Goal: Task Accomplishment & Management: Use online tool/utility

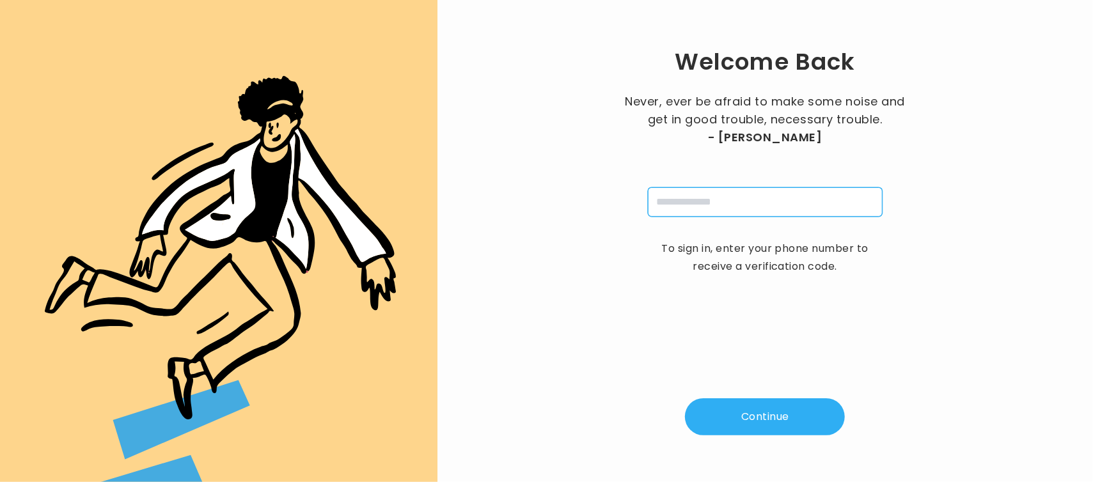
click at [728, 201] on input "tel" at bounding box center [765, 201] width 235 height 29
type input "**********"
click at [748, 411] on button "Continue" at bounding box center [765, 416] width 160 height 37
type input "*"
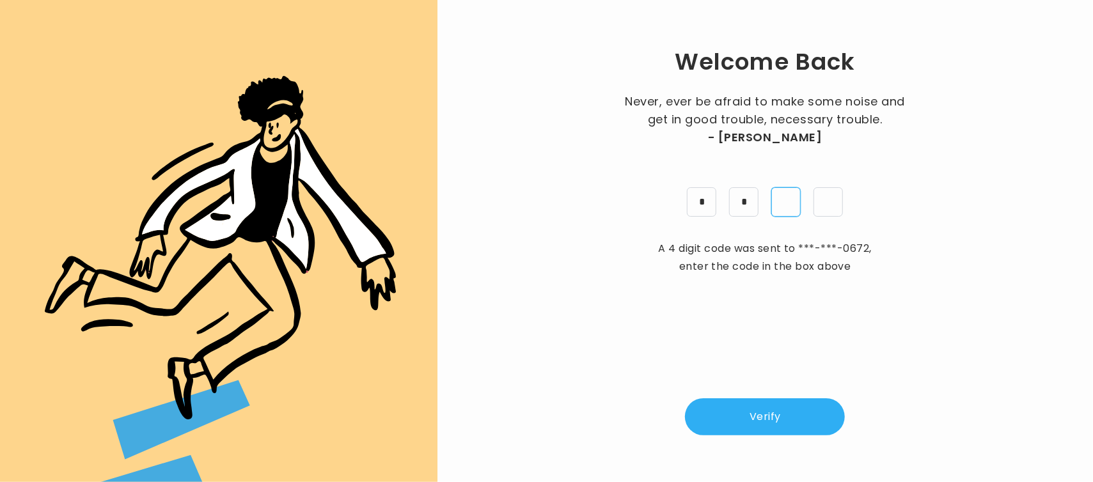
type input "*"
click at [746, 410] on button "Verify" at bounding box center [765, 416] width 160 height 37
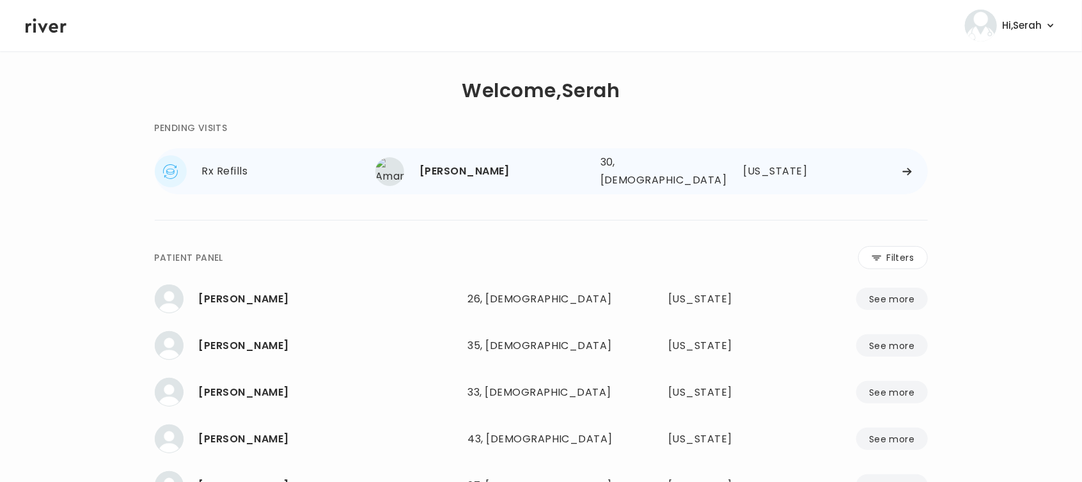
click at [442, 180] on div "[PERSON_NAME] 30, [DEMOGRAPHIC_DATA] See more" at bounding box center [482, 171] width 215 height 29
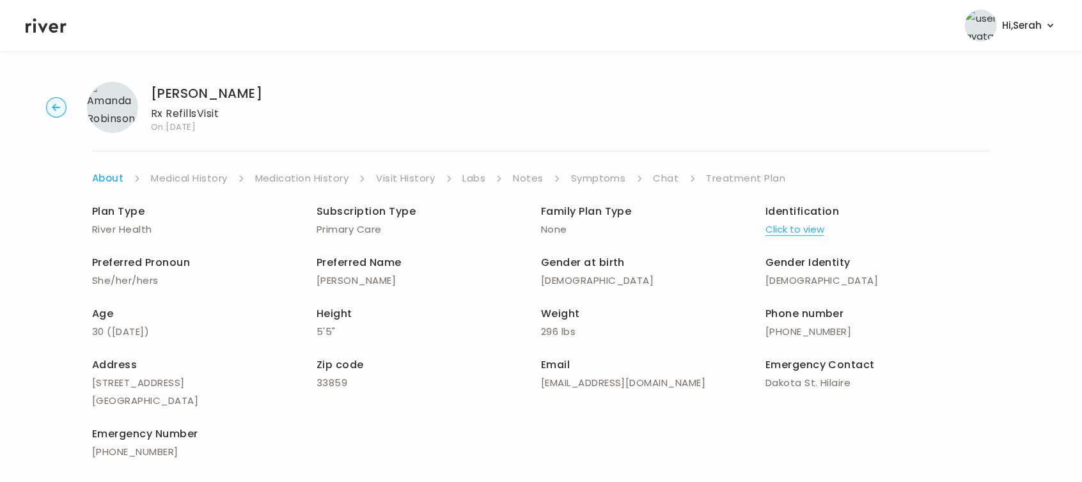
click at [606, 176] on link "Symptoms" at bounding box center [598, 178] width 55 height 18
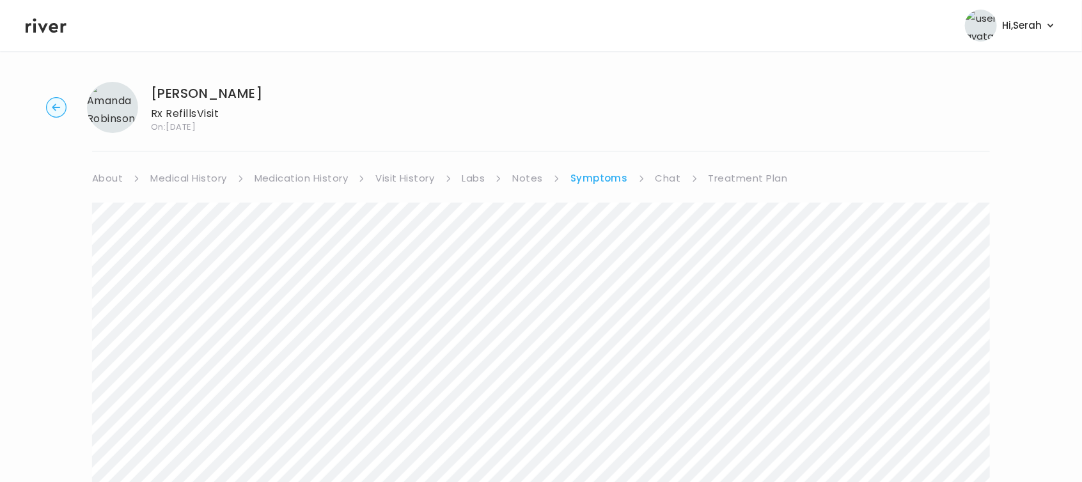
scroll to position [246, 0]
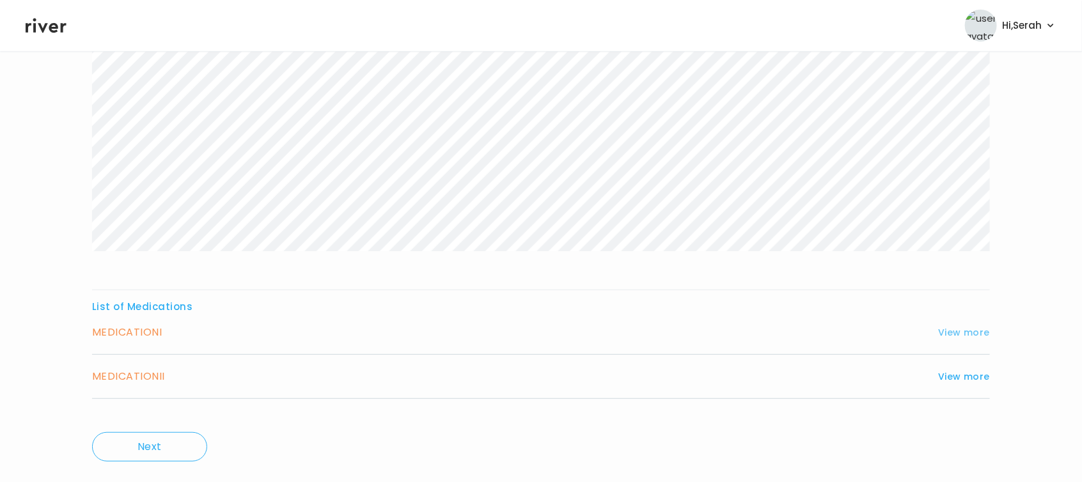
click at [972, 334] on button "View more" at bounding box center [964, 332] width 52 height 15
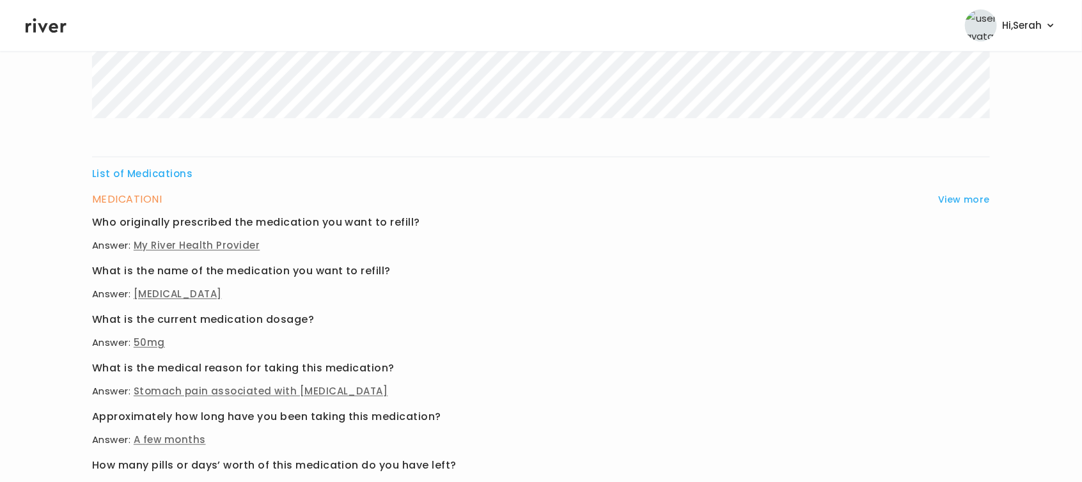
scroll to position [551, 0]
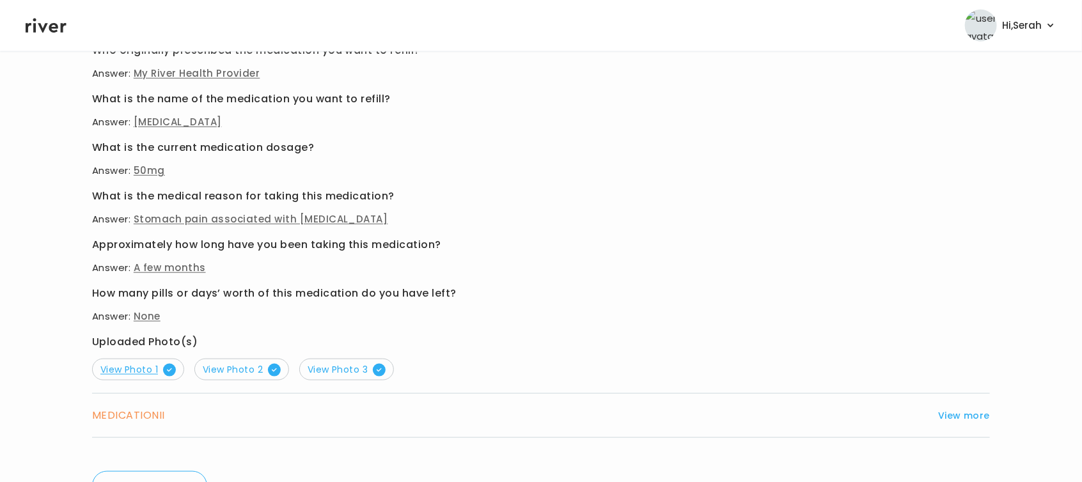
click at [148, 366] on span "View Photo 1" at bounding box center [137, 369] width 75 height 13
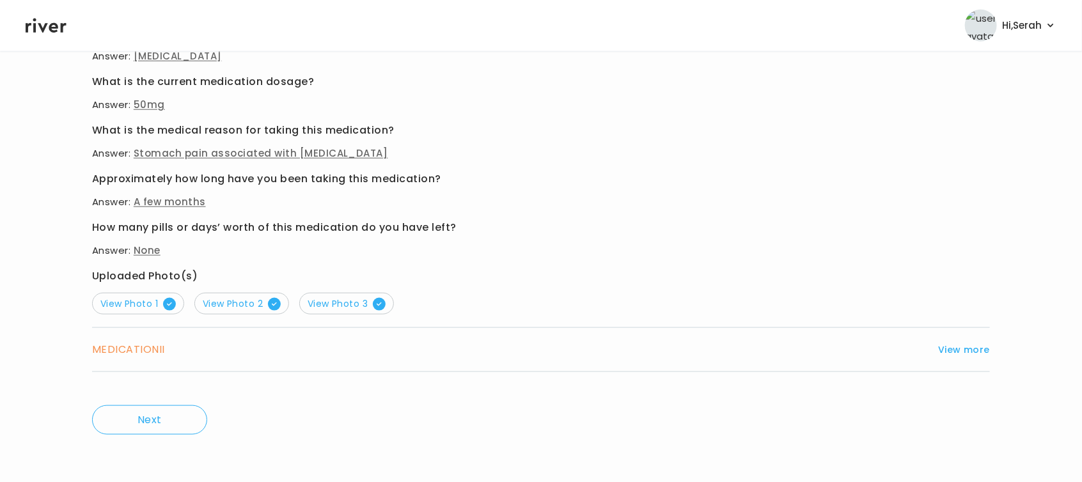
click at [951, 357] on div "MEDICATION II View more" at bounding box center [541, 350] width 898 height 18
click at [962, 349] on button "View more" at bounding box center [964, 349] width 52 height 15
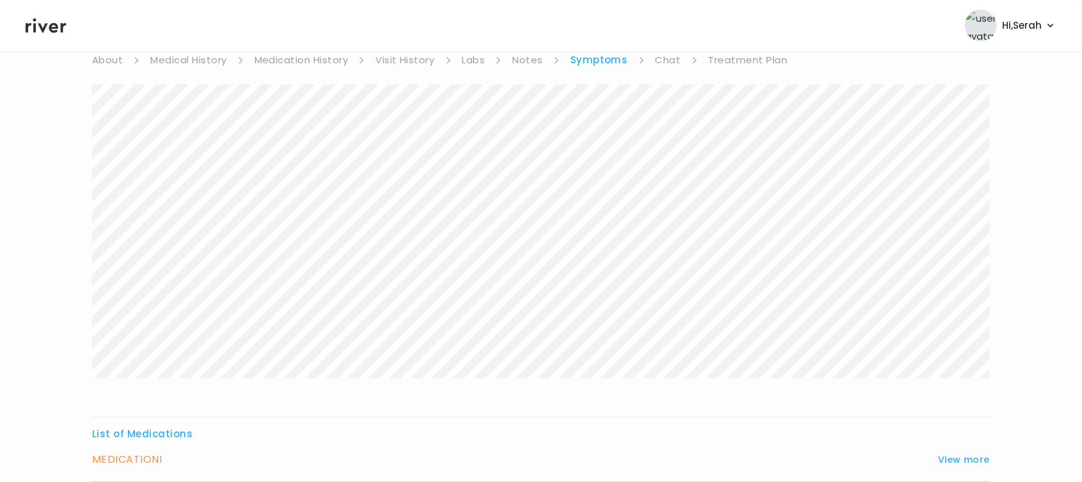
scroll to position [0, 0]
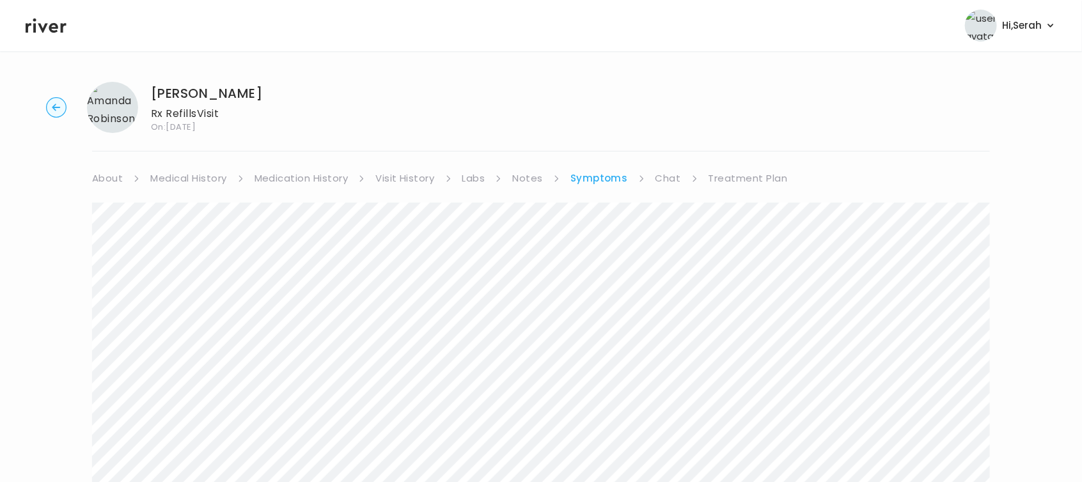
click at [666, 184] on link "Chat" at bounding box center [668, 178] width 26 height 18
click at [744, 173] on link "Treatment Plan" at bounding box center [746, 178] width 79 height 18
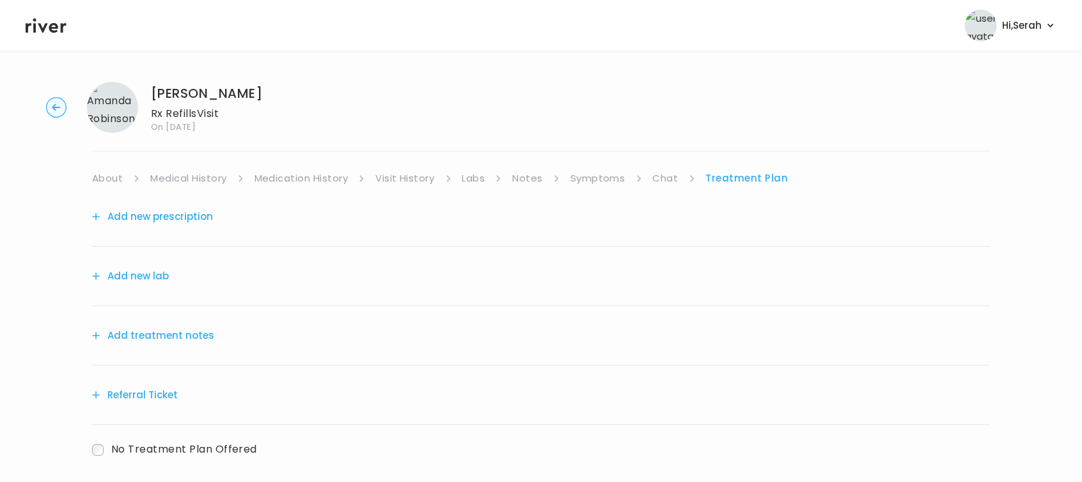
click at [595, 174] on link "Symptoms" at bounding box center [597, 178] width 55 height 18
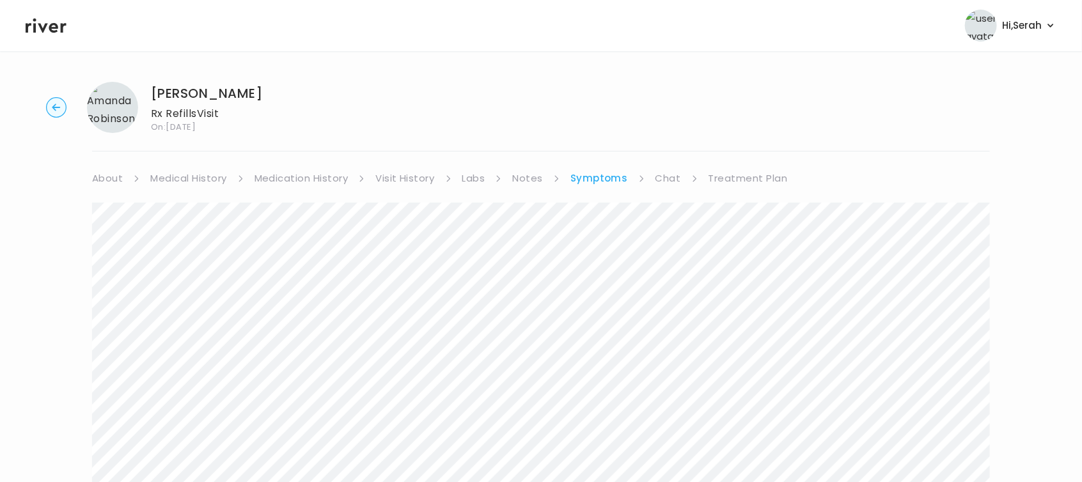
click at [728, 174] on link "Treatment Plan" at bounding box center [747, 178] width 79 height 18
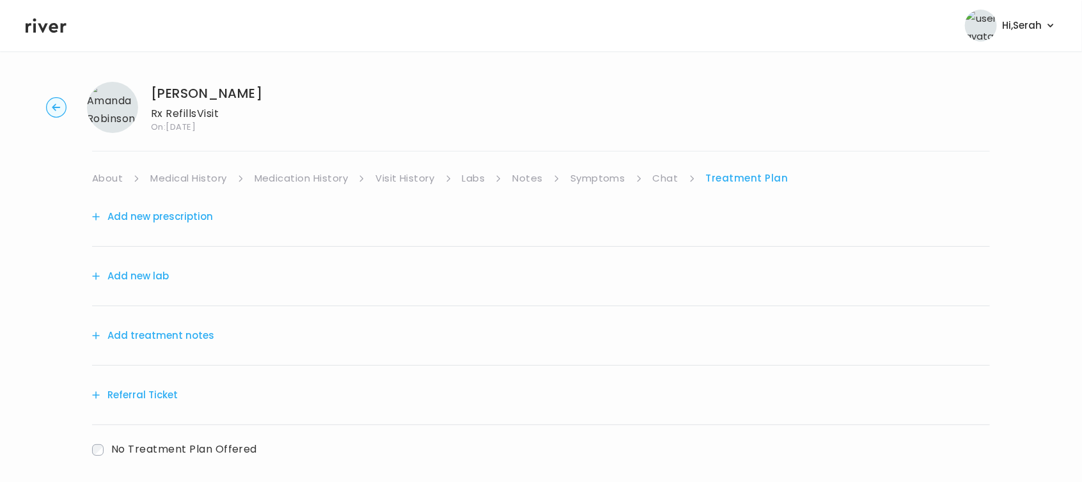
click at [191, 212] on button "Add new prescription" at bounding box center [152, 217] width 121 height 18
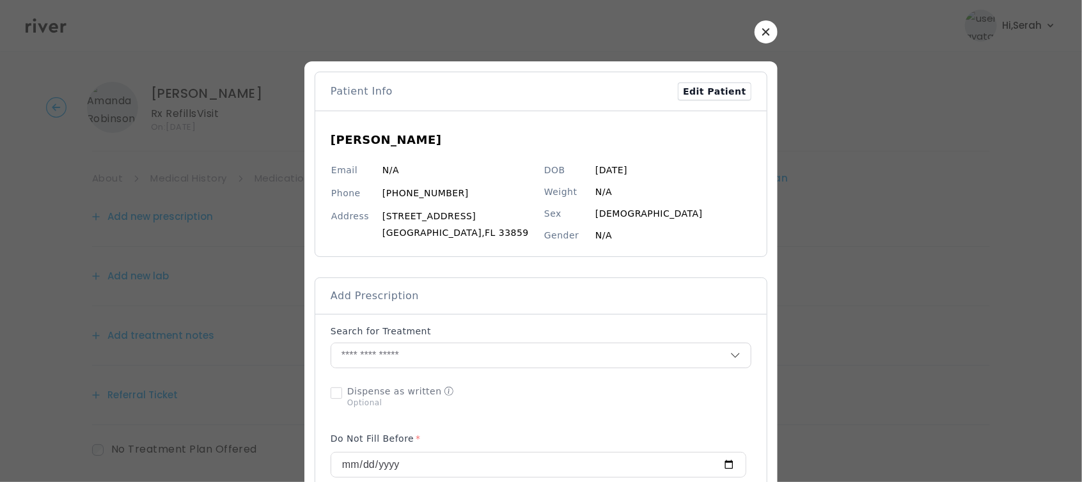
click at [768, 26] on button "button" at bounding box center [766, 31] width 23 height 23
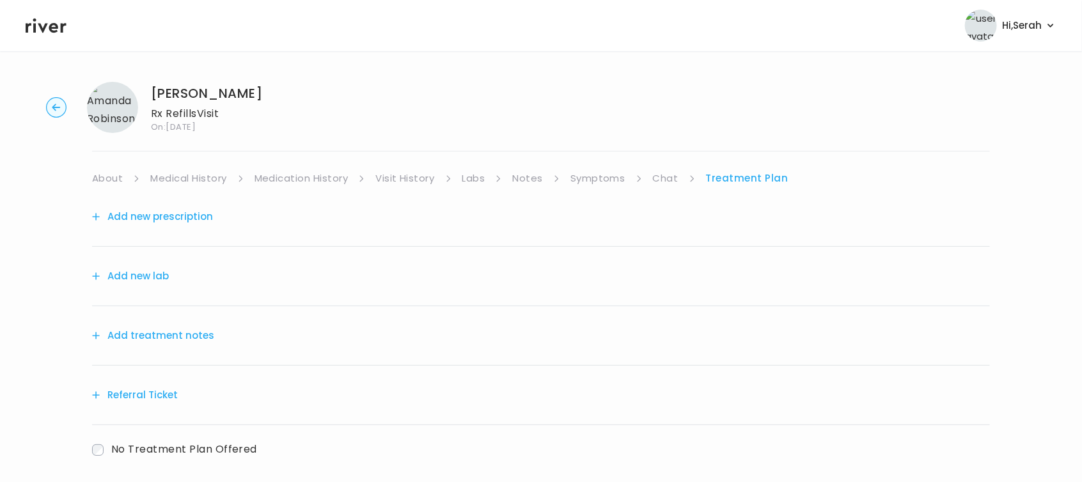
click at [597, 180] on link "Symptoms" at bounding box center [597, 178] width 55 height 18
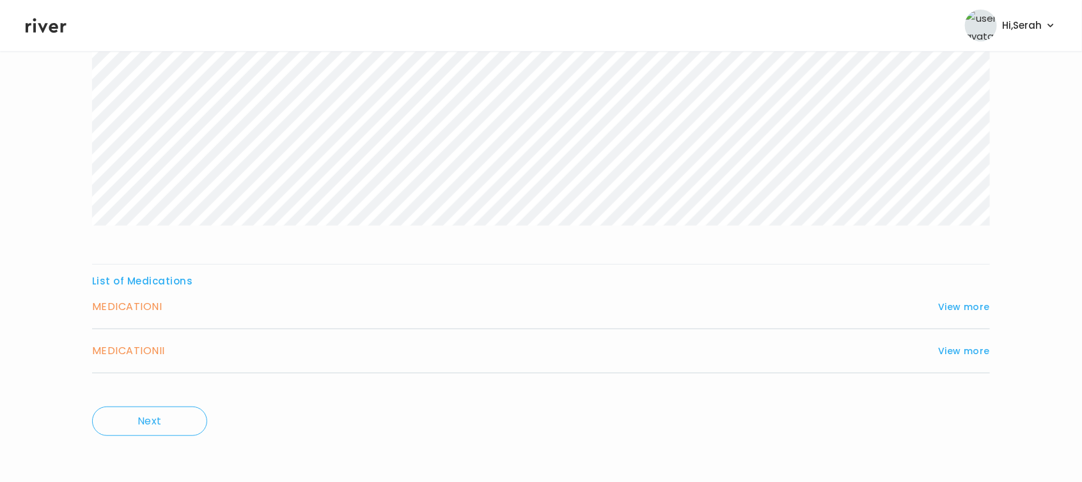
scroll to position [273, 0]
click at [967, 348] on button "View more" at bounding box center [964, 348] width 52 height 15
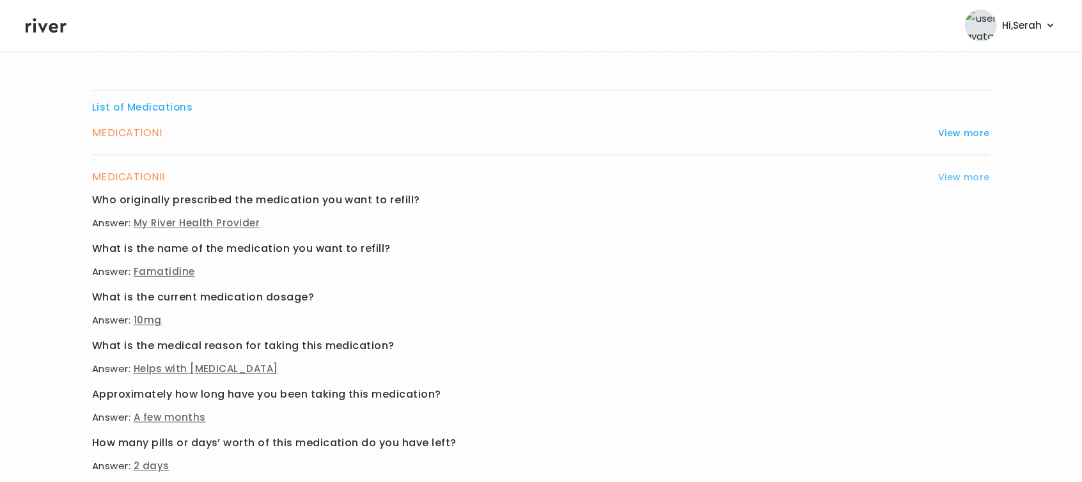
scroll to position [279, 0]
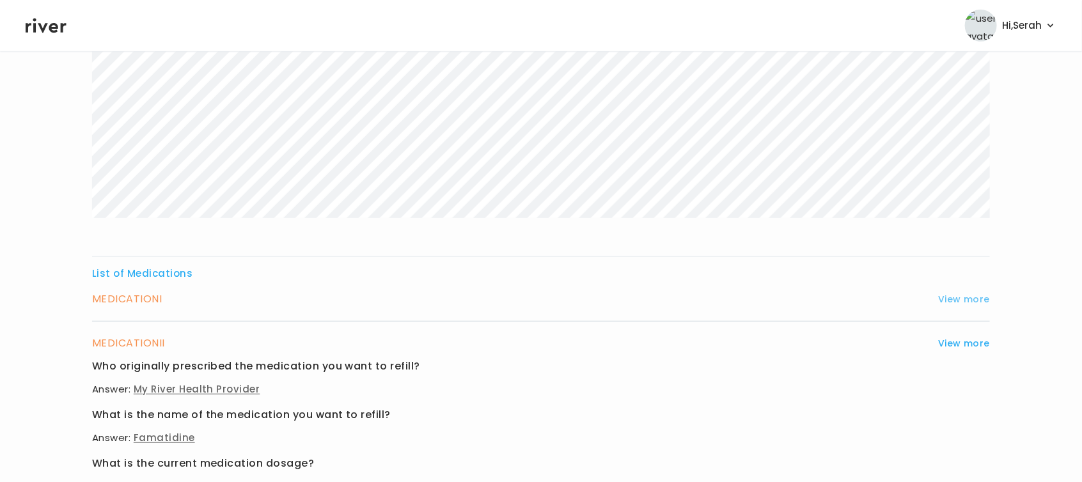
click at [953, 295] on button "View more" at bounding box center [964, 299] width 52 height 15
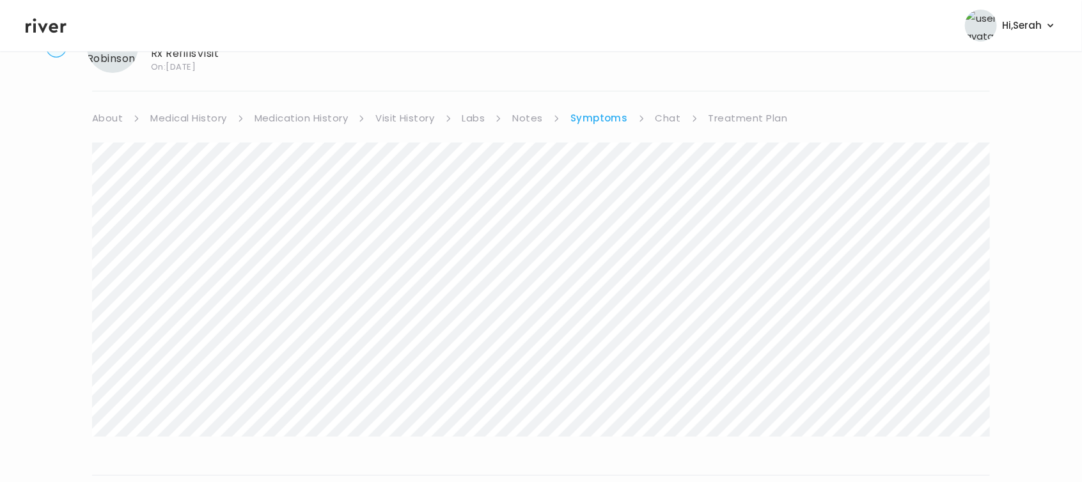
scroll to position [51, 0]
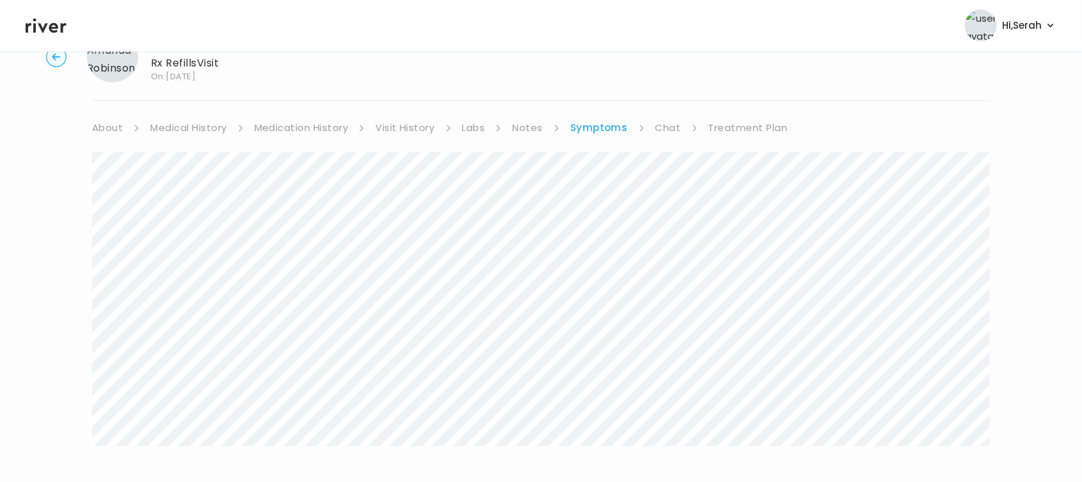
click at [732, 129] on link "Treatment Plan" at bounding box center [747, 128] width 79 height 18
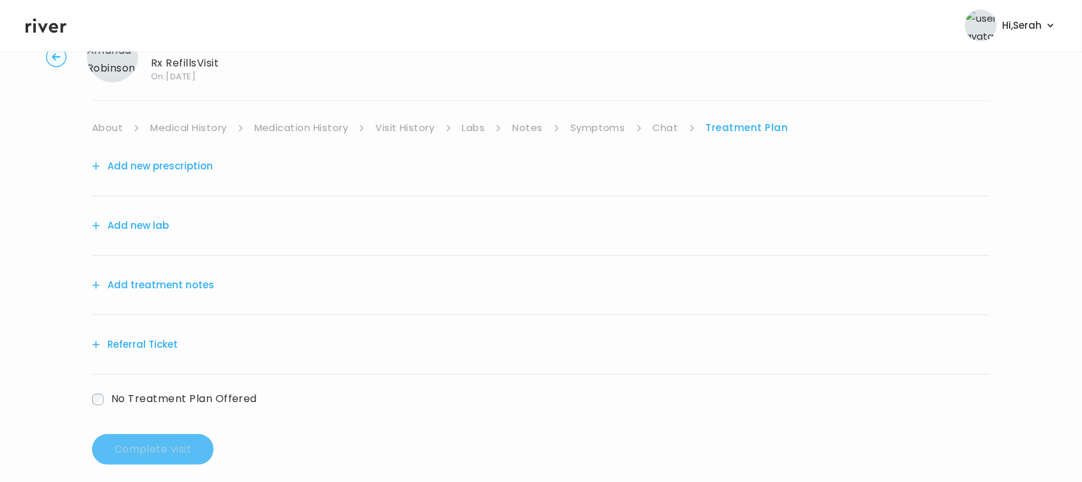
click at [125, 167] on button "Add new prescription" at bounding box center [152, 166] width 121 height 18
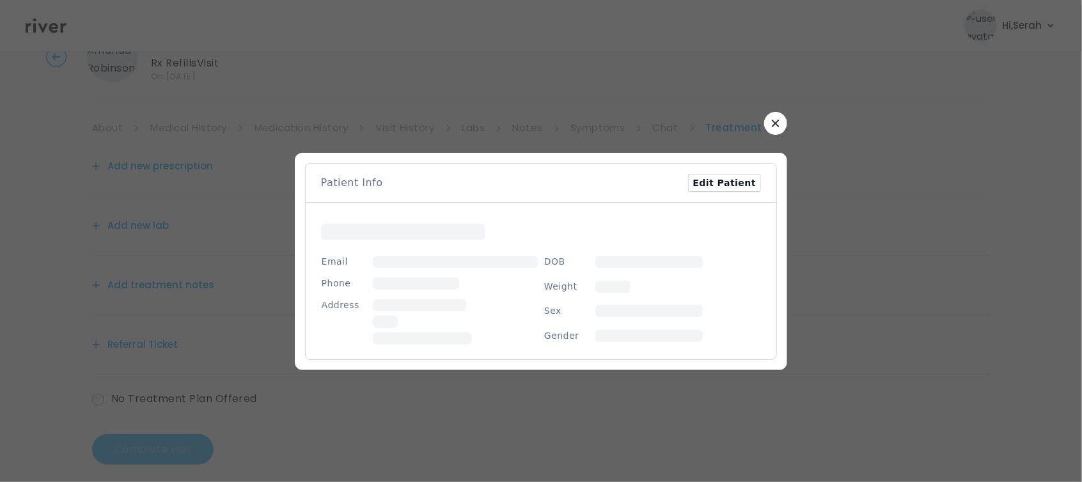
scroll to position [63, 0]
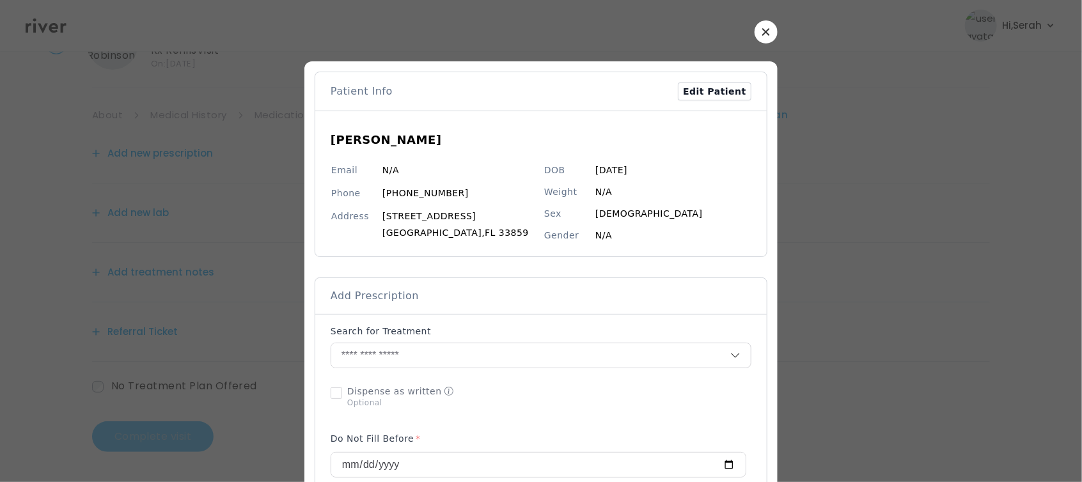
click at [382, 342] on div "Search for Treatment" at bounding box center [541, 334] width 421 height 18
click at [387, 359] on input "text" at bounding box center [530, 355] width 399 height 24
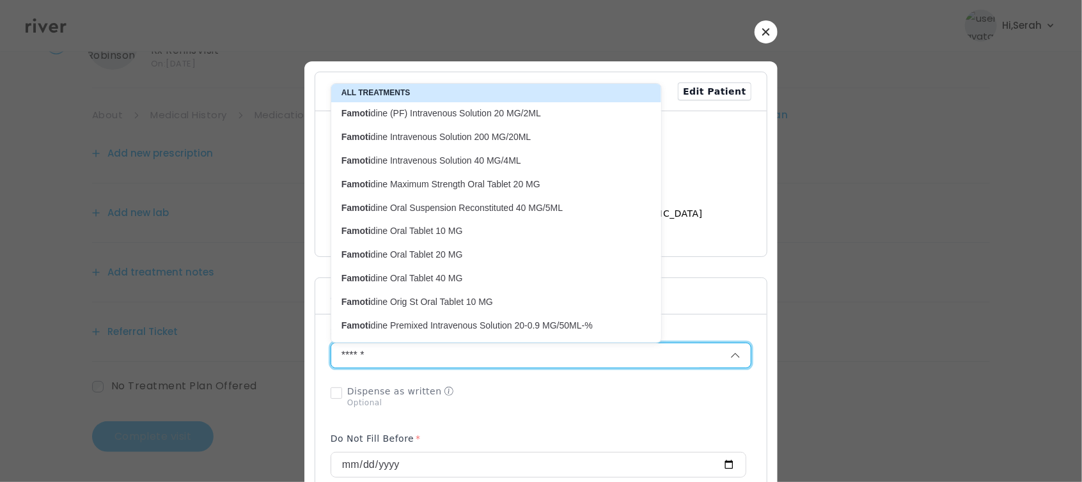
click at [434, 236] on p "Famoti dine Oral Tablet 10 MG" at bounding box center [488, 231] width 294 height 12
type input "**********"
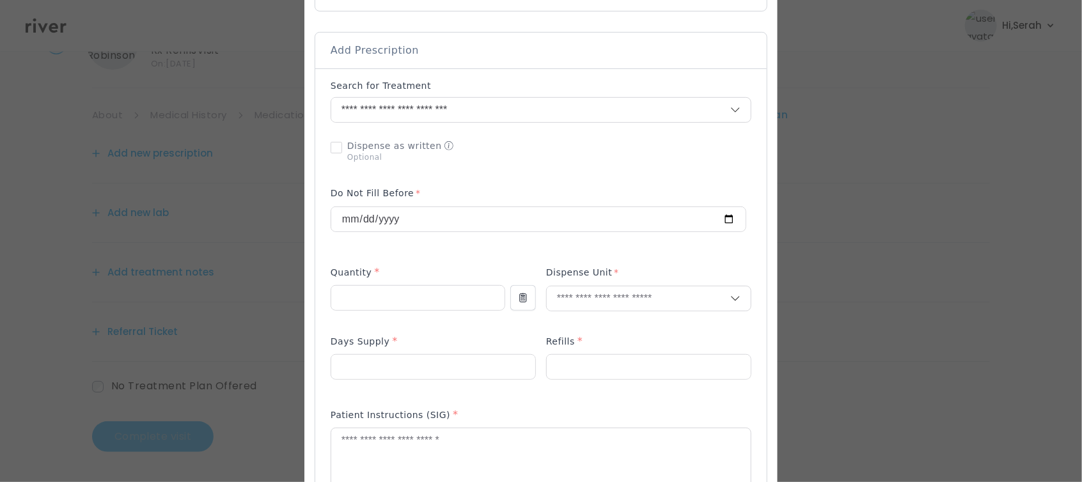
scroll to position [246, 0]
click at [394, 293] on input "number" at bounding box center [417, 297] width 173 height 24
type input "**"
click at [618, 326] on p "Tablet" at bounding box center [649, 325] width 168 height 19
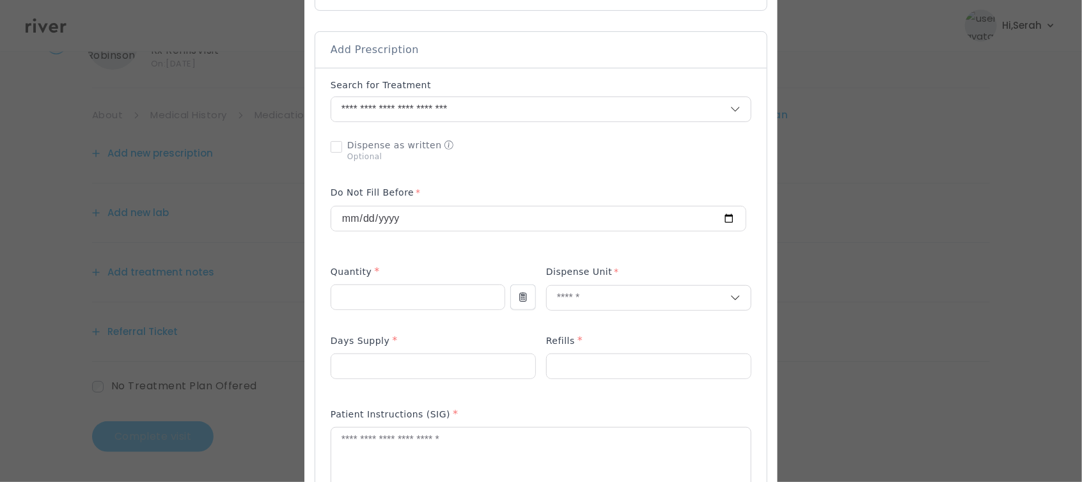
click at [415, 347] on div "Days Supply *" at bounding box center [433, 343] width 205 height 20
click at [412, 363] on input "number" at bounding box center [433, 366] width 204 height 24
type input "**"
type input "*"
click at [386, 441] on textarea at bounding box center [540, 462] width 419 height 68
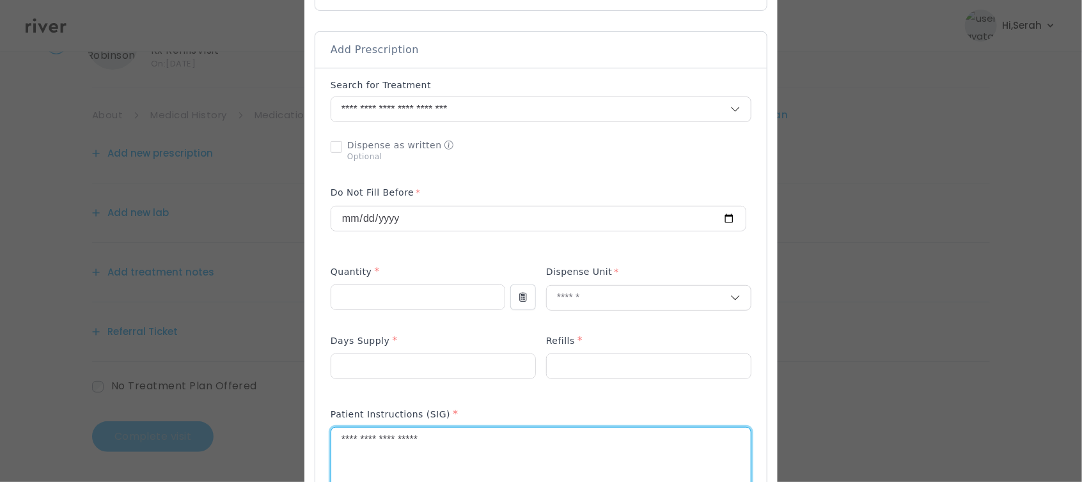
type textarea "**********"
click at [488, 417] on div "Patient Instructions (SIG) *" at bounding box center [541, 417] width 421 height 20
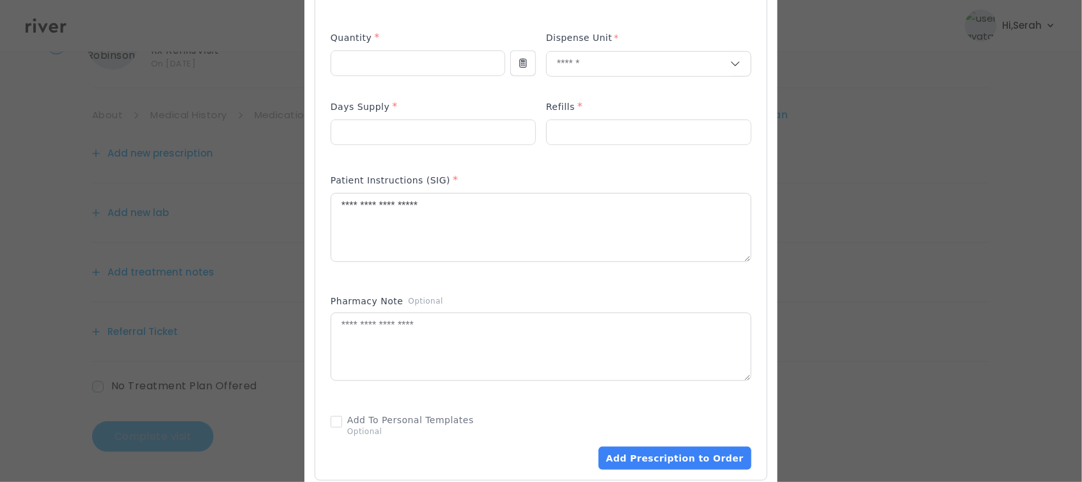
scroll to position [485, 0]
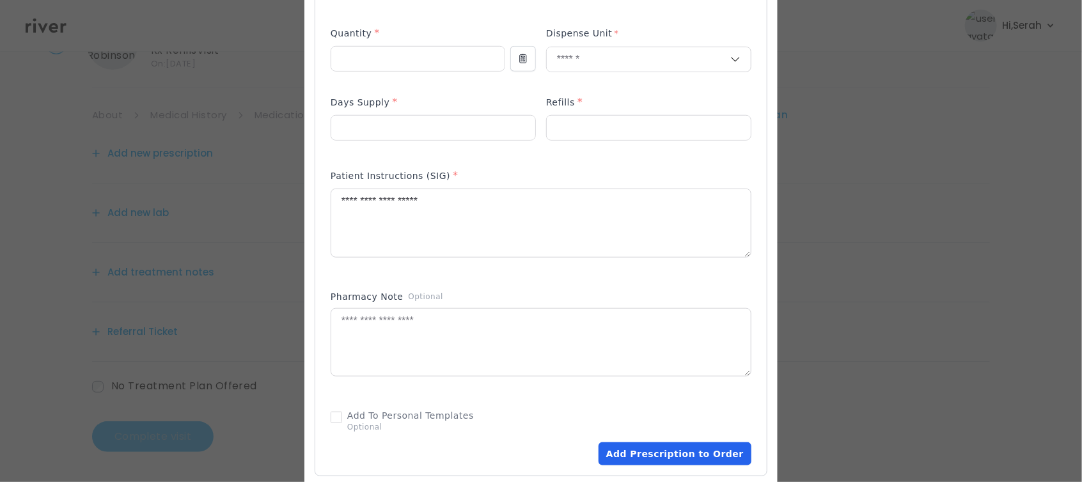
click at [656, 457] on button "Add Prescription to Order" at bounding box center [675, 453] width 153 height 23
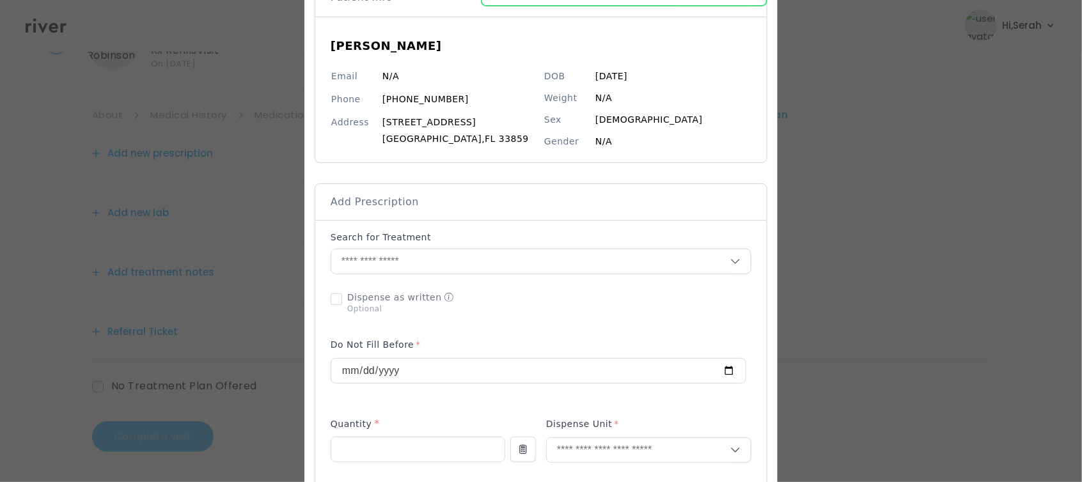
scroll to position [73, 0]
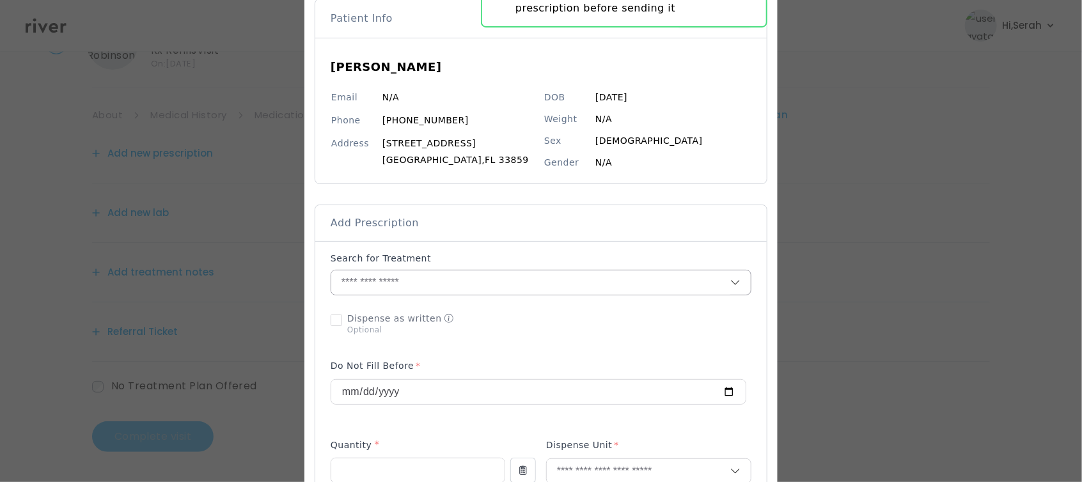
click at [481, 278] on input "text" at bounding box center [530, 282] width 399 height 24
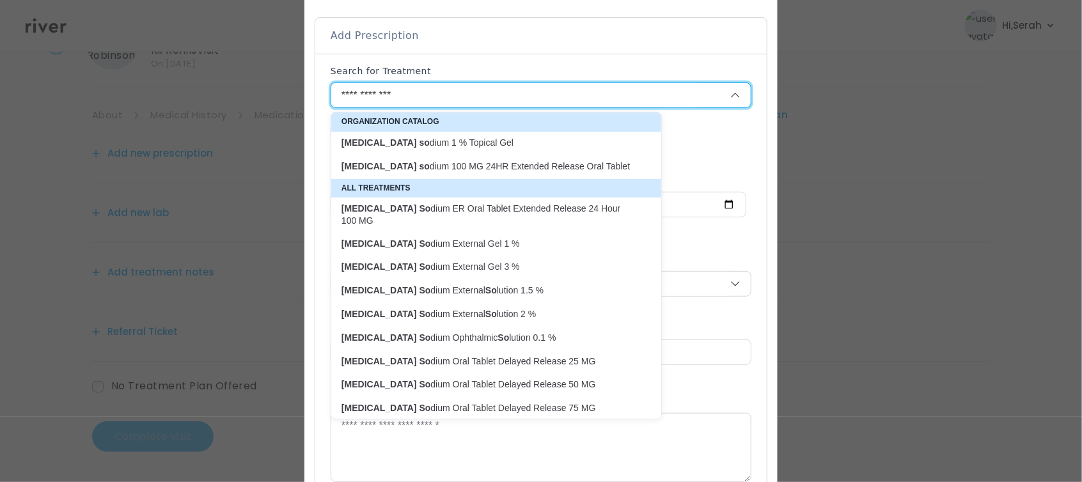
scroll to position [261, 0]
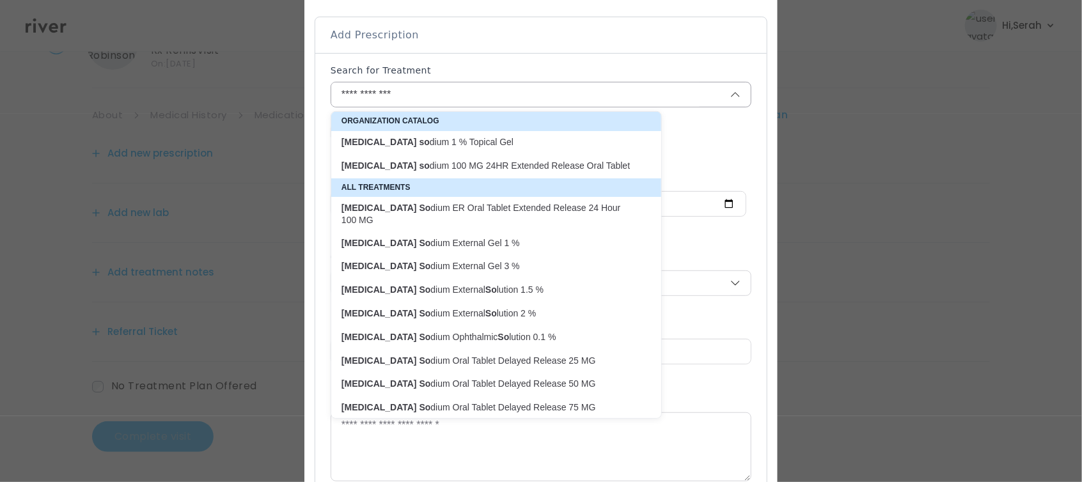
click at [455, 375] on p "[MEDICAL_DATA] So dium Oral Tablet Delayed Release 50 MG" at bounding box center [488, 383] width 309 height 17
type input "**********"
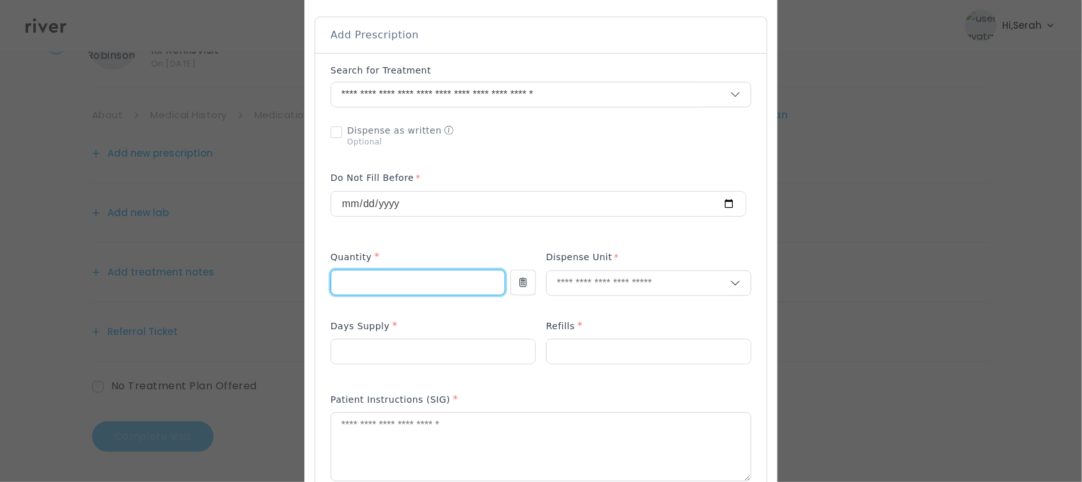
click at [401, 271] on input "number" at bounding box center [417, 282] width 173 height 24
type input "**"
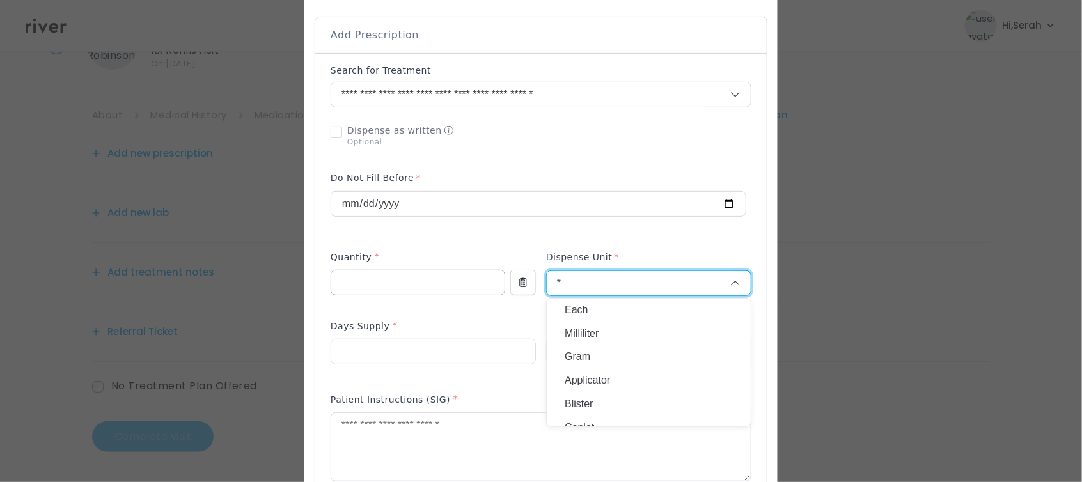
type input "**"
click at [578, 325] on div "Refills *" at bounding box center [648, 328] width 205 height 20
click at [572, 293] on input "text" at bounding box center [639, 283] width 184 height 24
type input "**"
click at [579, 308] on p "Tablet" at bounding box center [649, 310] width 168 height 19
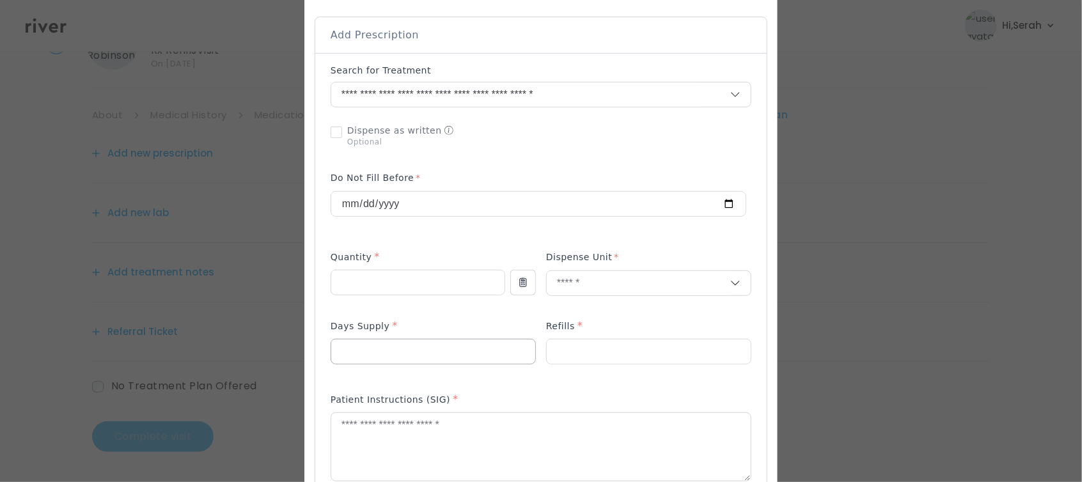
click at [418, 350] on input "number" at bounding box center [433, 352] width 204 height 24
type input "**"
type input "*"
click at [393, 438] on textarea at bounding box center [540, 447] width 419 height 68
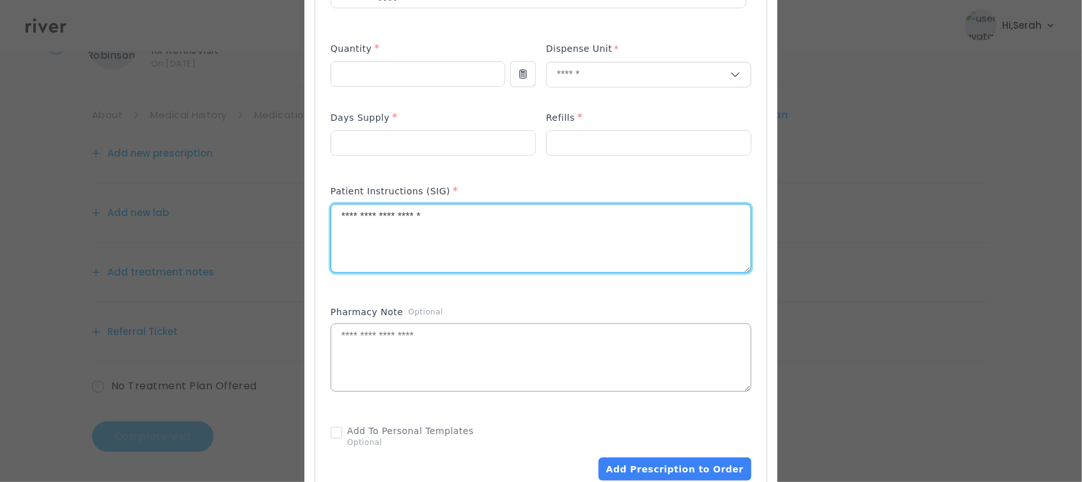
scroll to position [520, 0]
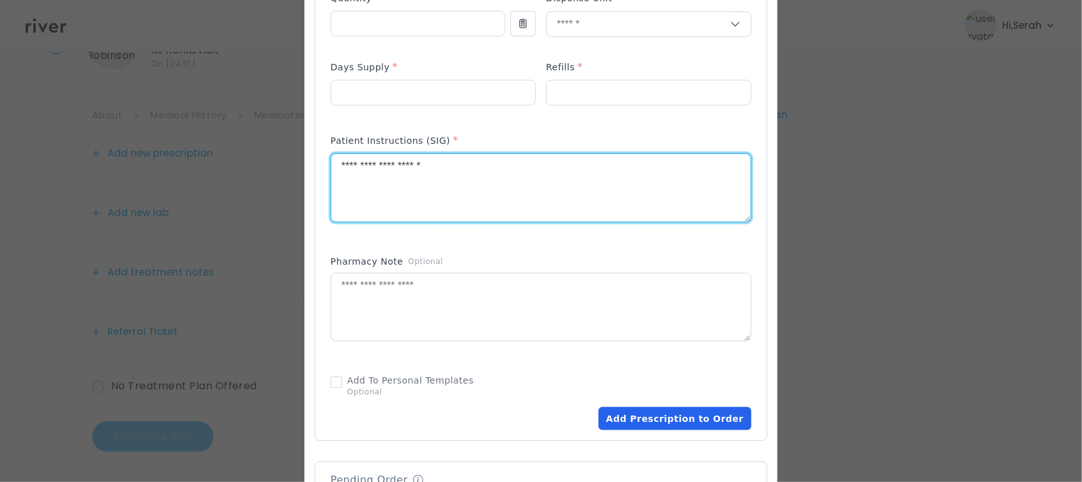
type textarea "**********"
click at [684, 422] on button "Add Prescription to Order" at bounding box center [675, 418] width 153 height 23
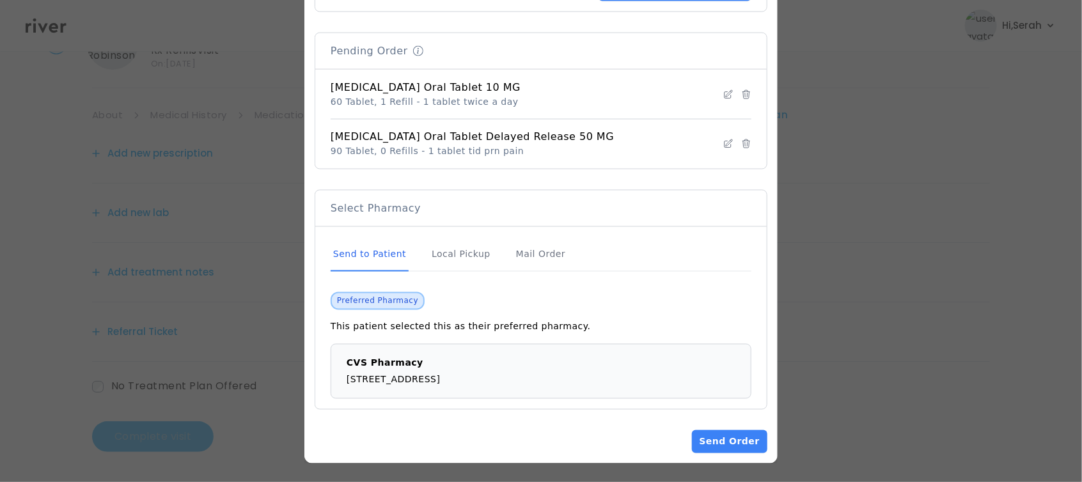
scroll to position [62, 0]
click at [720, 437] on button "Send Order" at bounding box center [729, 441] width 75 height 23
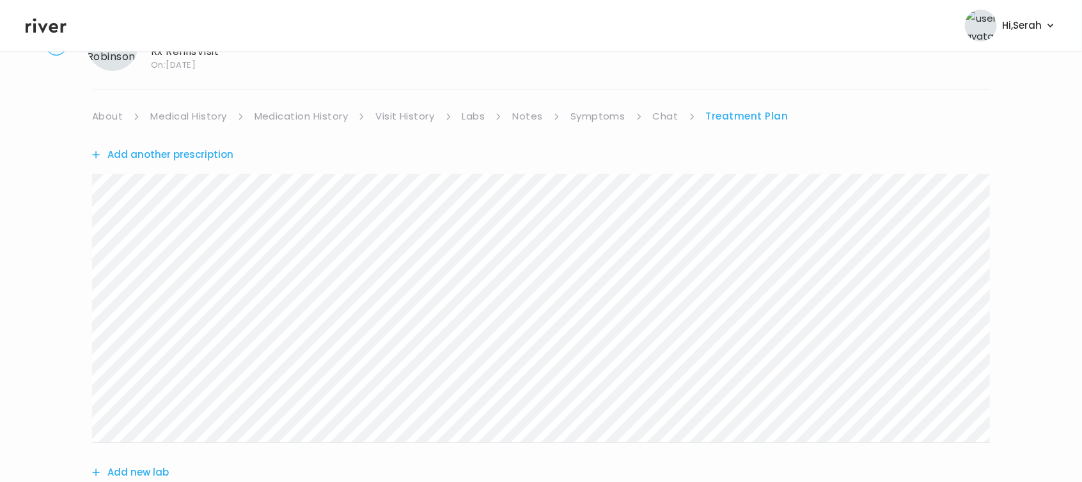
scroll to position [322, 0]
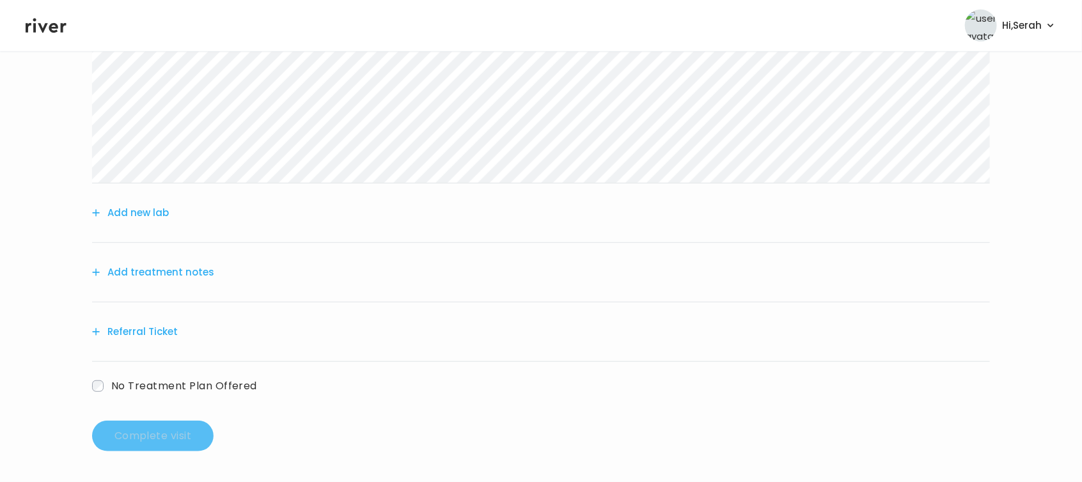
click at [168, 276] on button "Add treatment notes" at bounding box center [153, 272] width 122 height 18
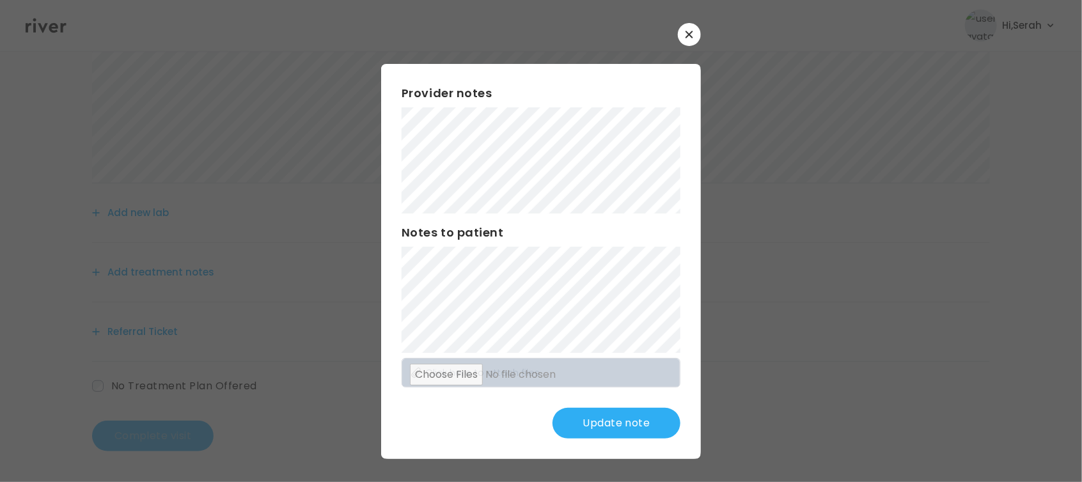
click at [611, 425] on button "Update note" at bounding box center [616, 423] width 128 height 31
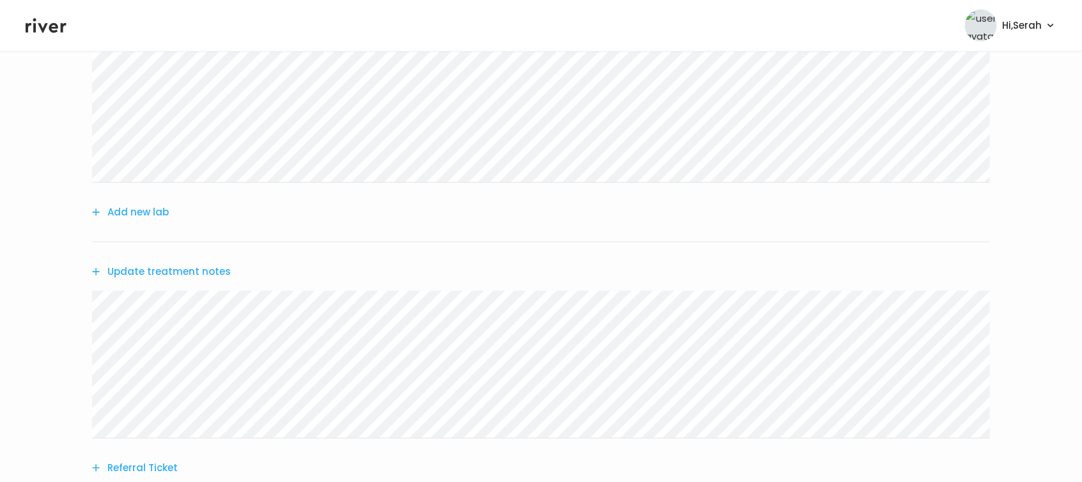
scroll to position [459, 0]
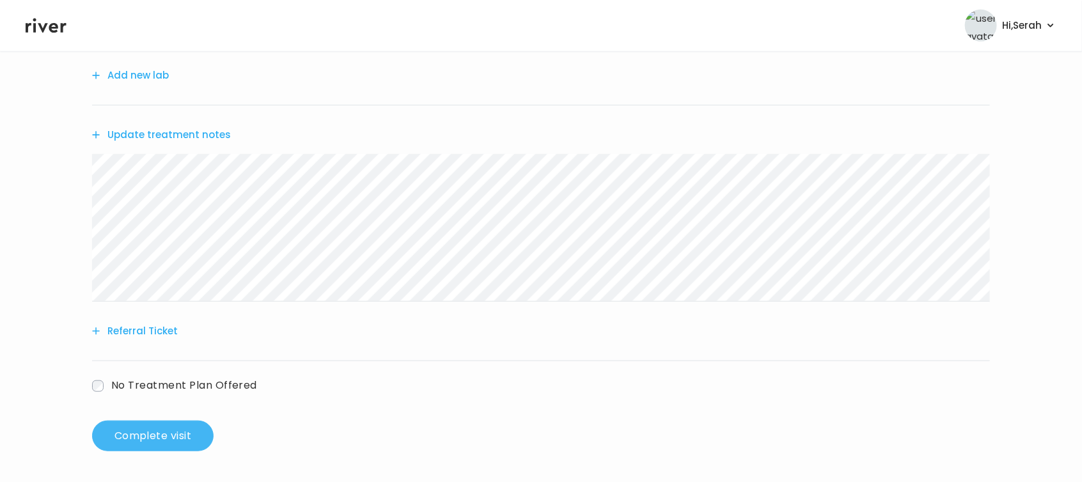
click at [143, 442] on button "Complete visit" at bounding box center [152, 436] width 121 height 31
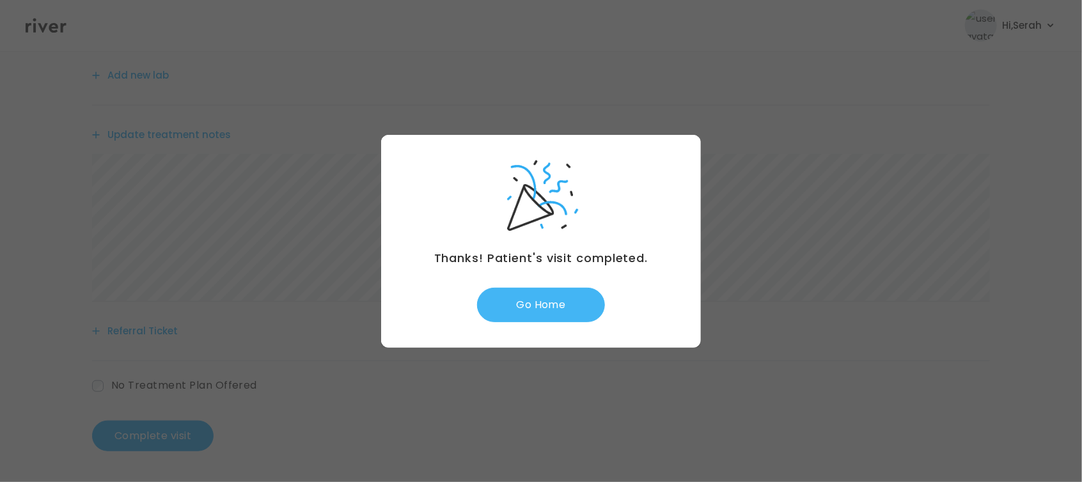
click at [576, 299] on button "Go Home" at bounding box center [541, 305] width 128 height 35
